Goal: Find specific page/section: Find specific page/section

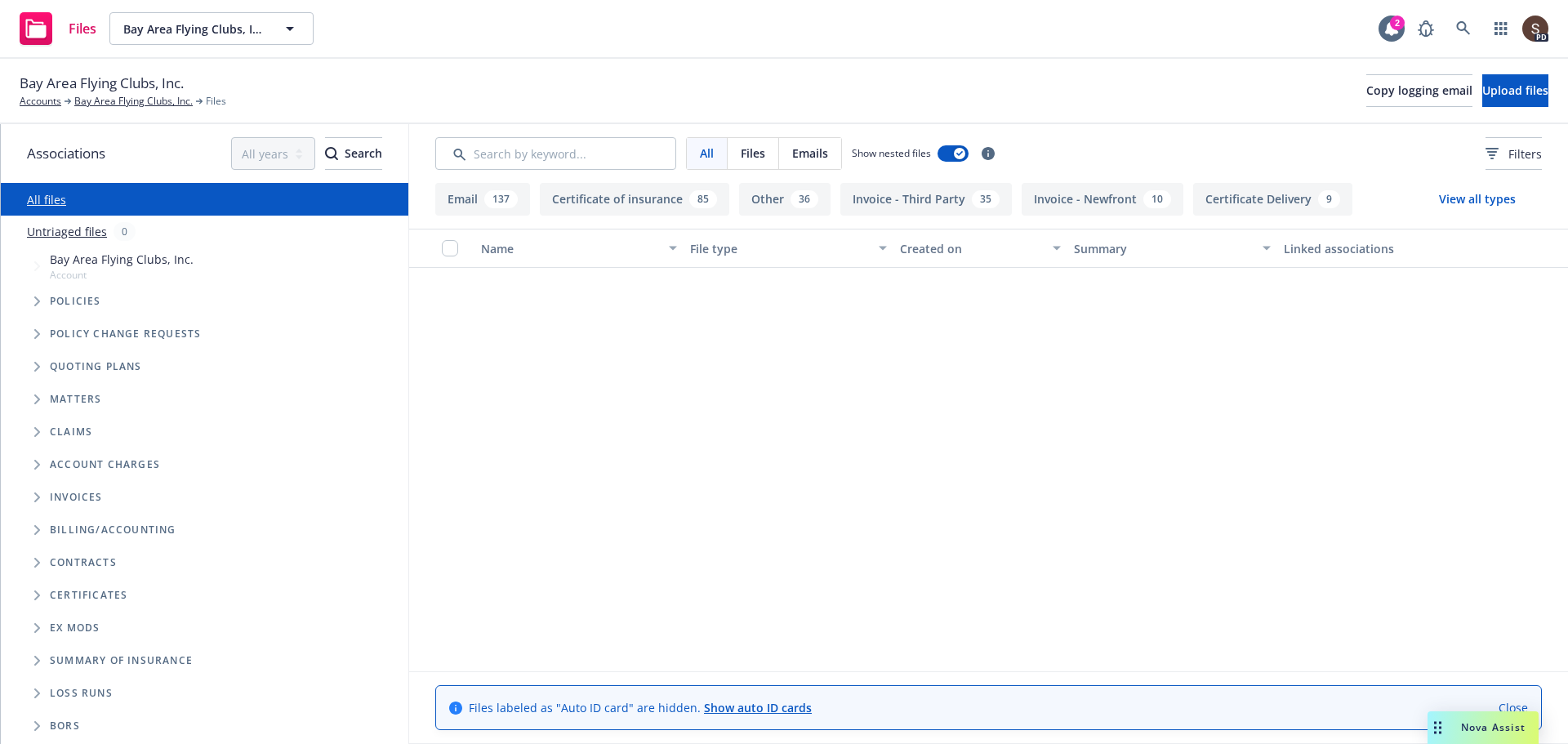
scroll to position [2533, 0]
